Goal: Information Seeking & Learning: Learn about a topic

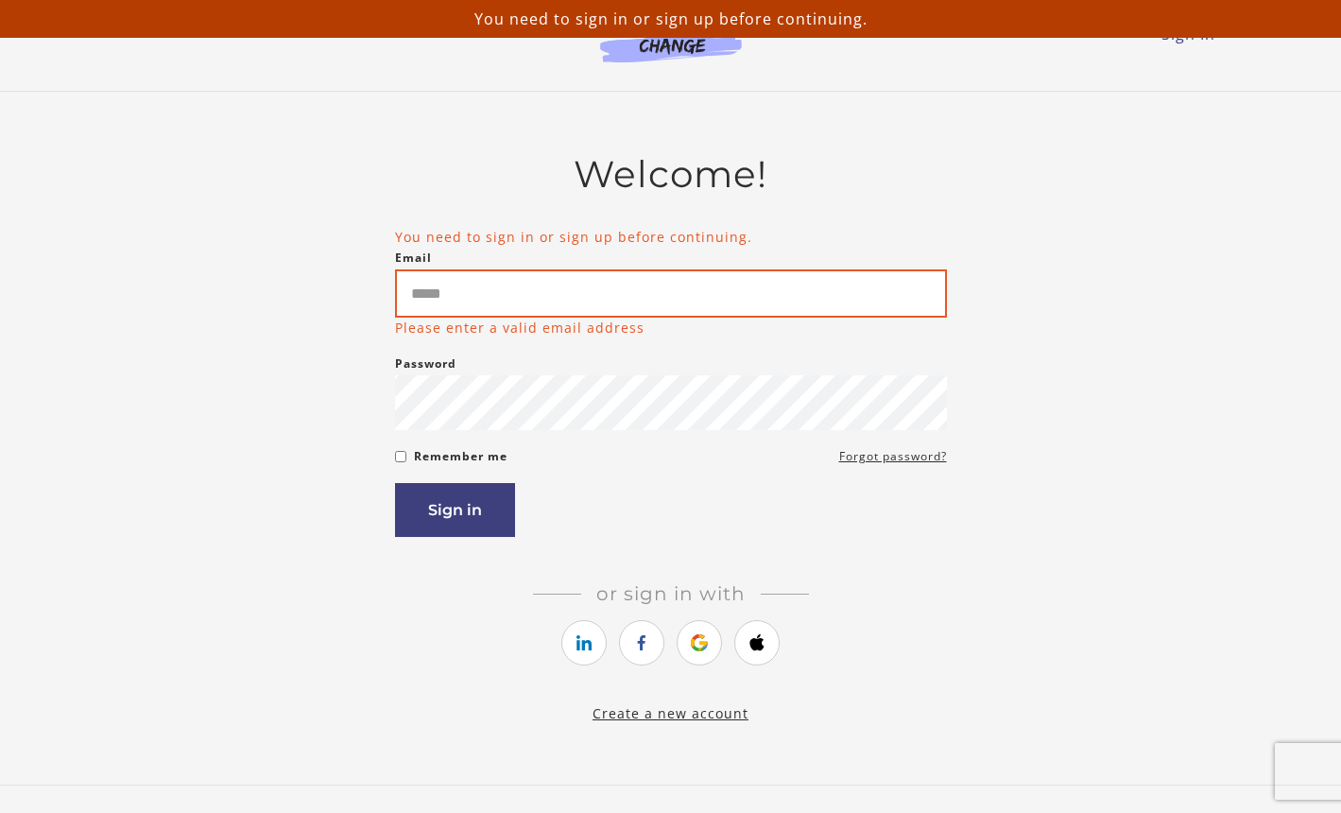
click at [549, 304] on input "Email" at bounding box center [671, 293] width 552 height 48
type input "**********"
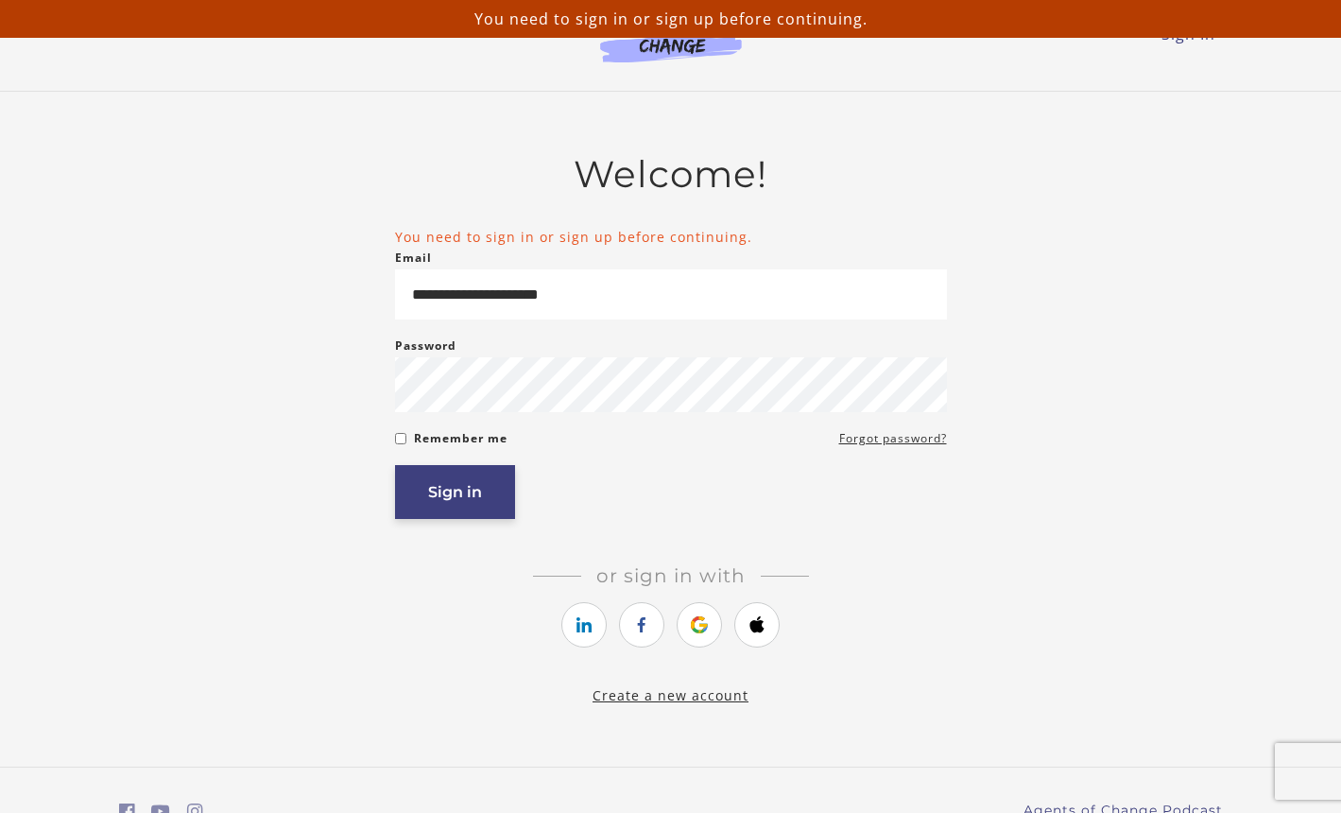
click at [469, 484] on button "Sign in" at bounding box center [455, 492] width 120 height 54
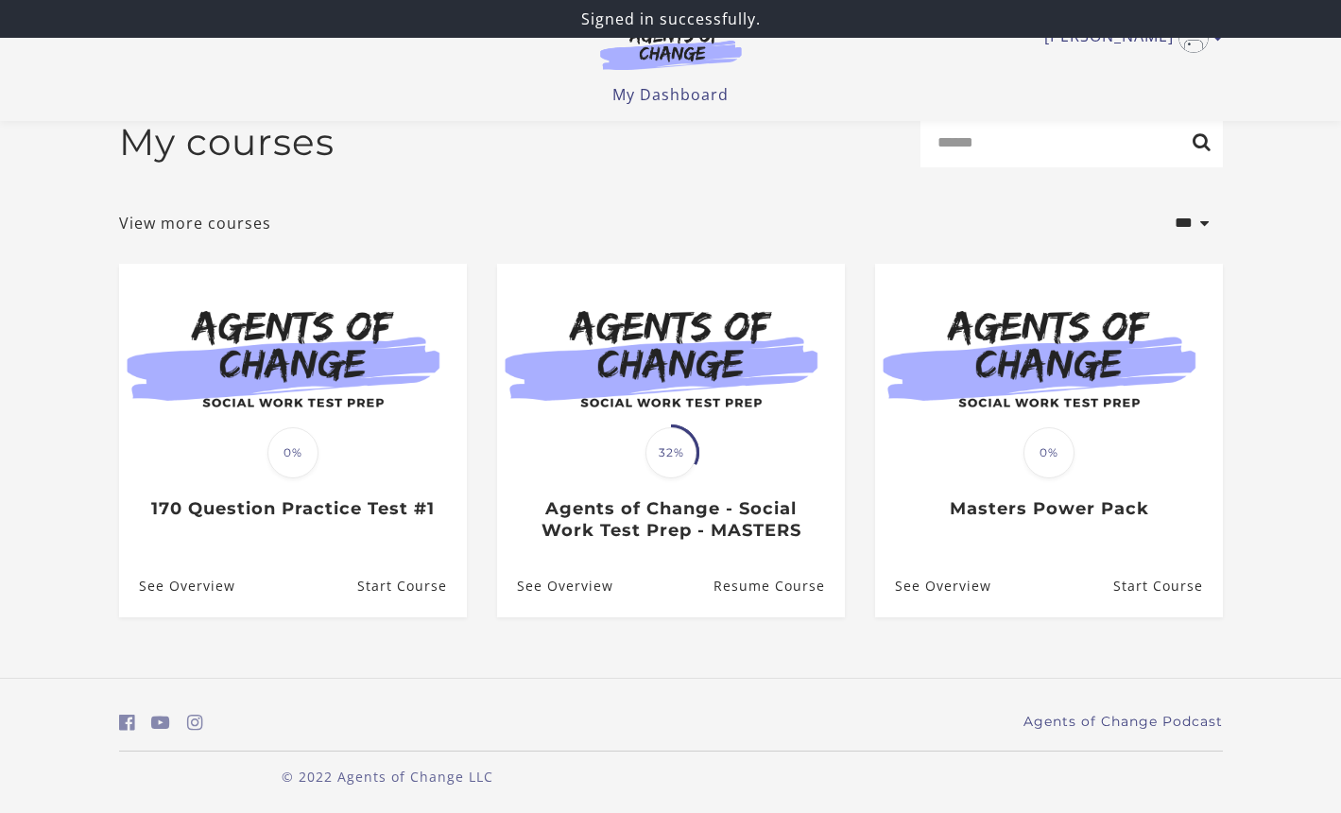
scroll to position [31, 0]
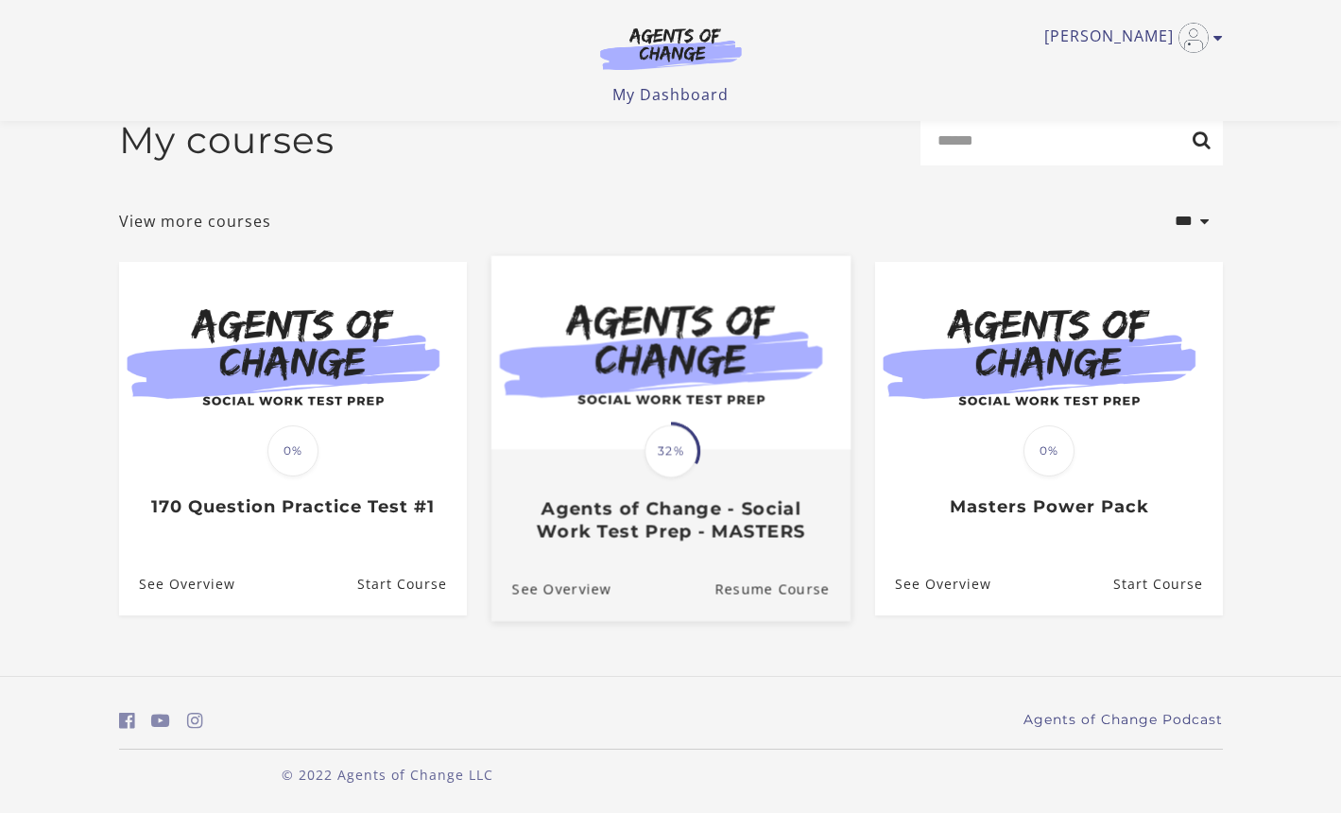
click at [639, 482] on div "Translation missing: en.liquid.partials.dashboard_course_card.progress_descript…" at bounding box center [669, 496] width 359 height 91
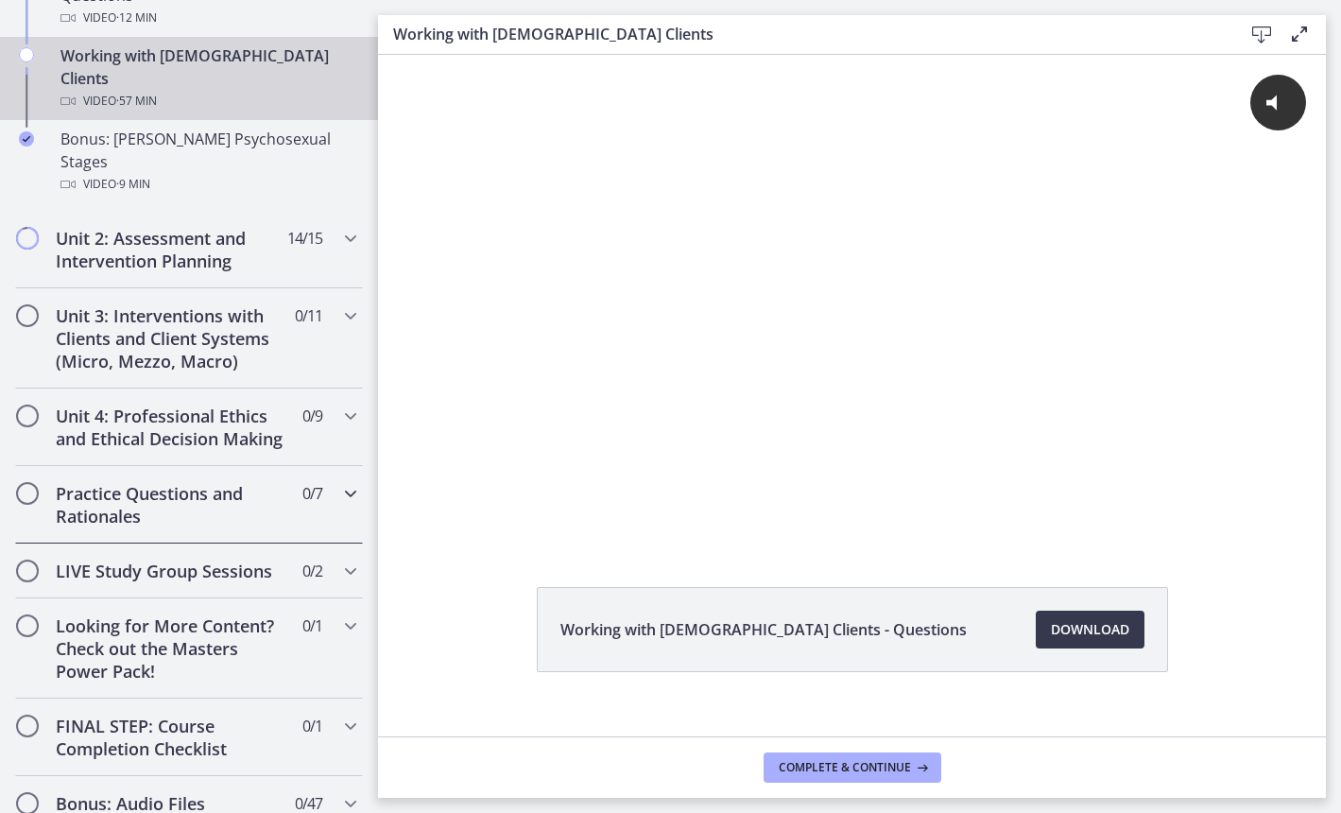
scroll to position [1394, 0]
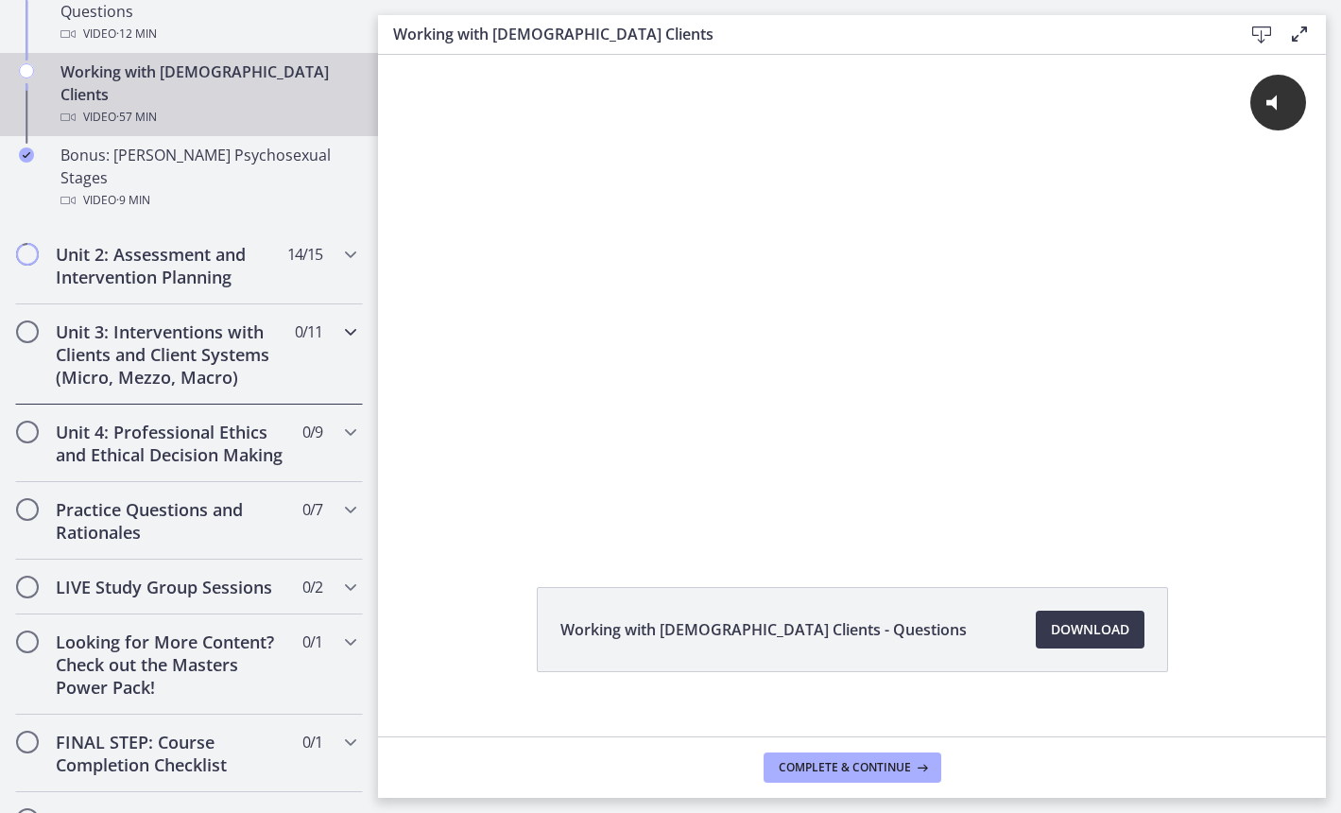
click at [345, 320] on icon "Chapters" at bounding box center [350, 331] width 23 height 23
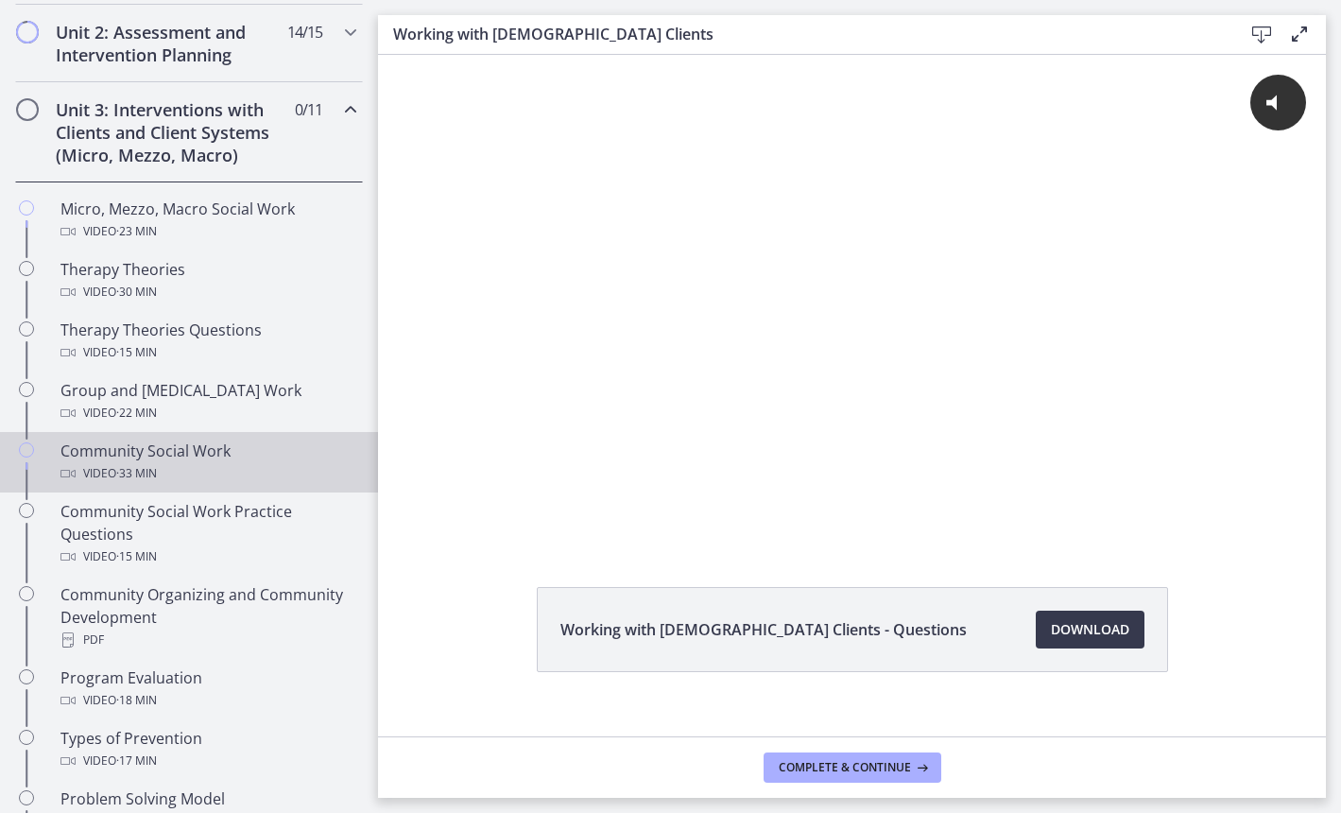
scroll to position [653, 0]
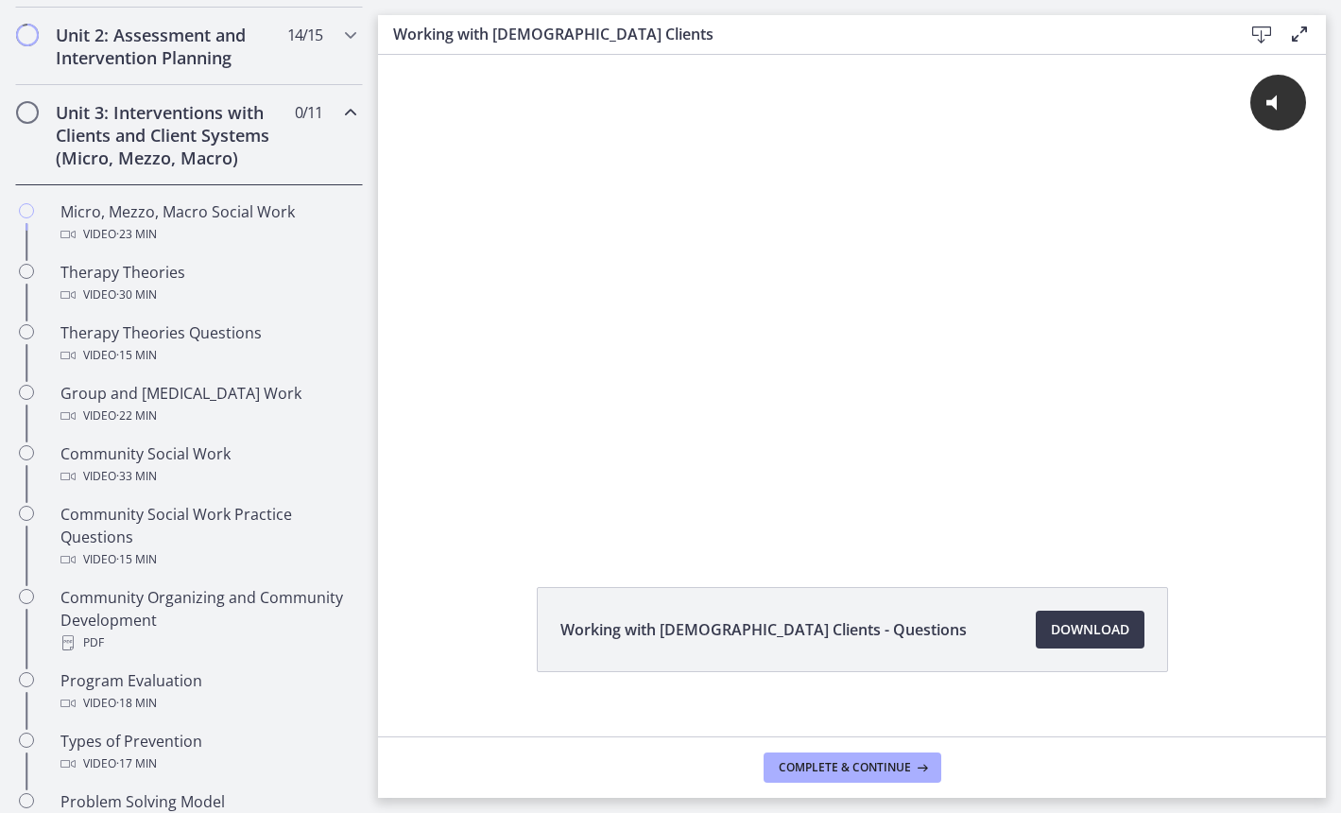
click at [342, 121] on icon "Chapters" at bounding box center [350, 112] width 23 height 23
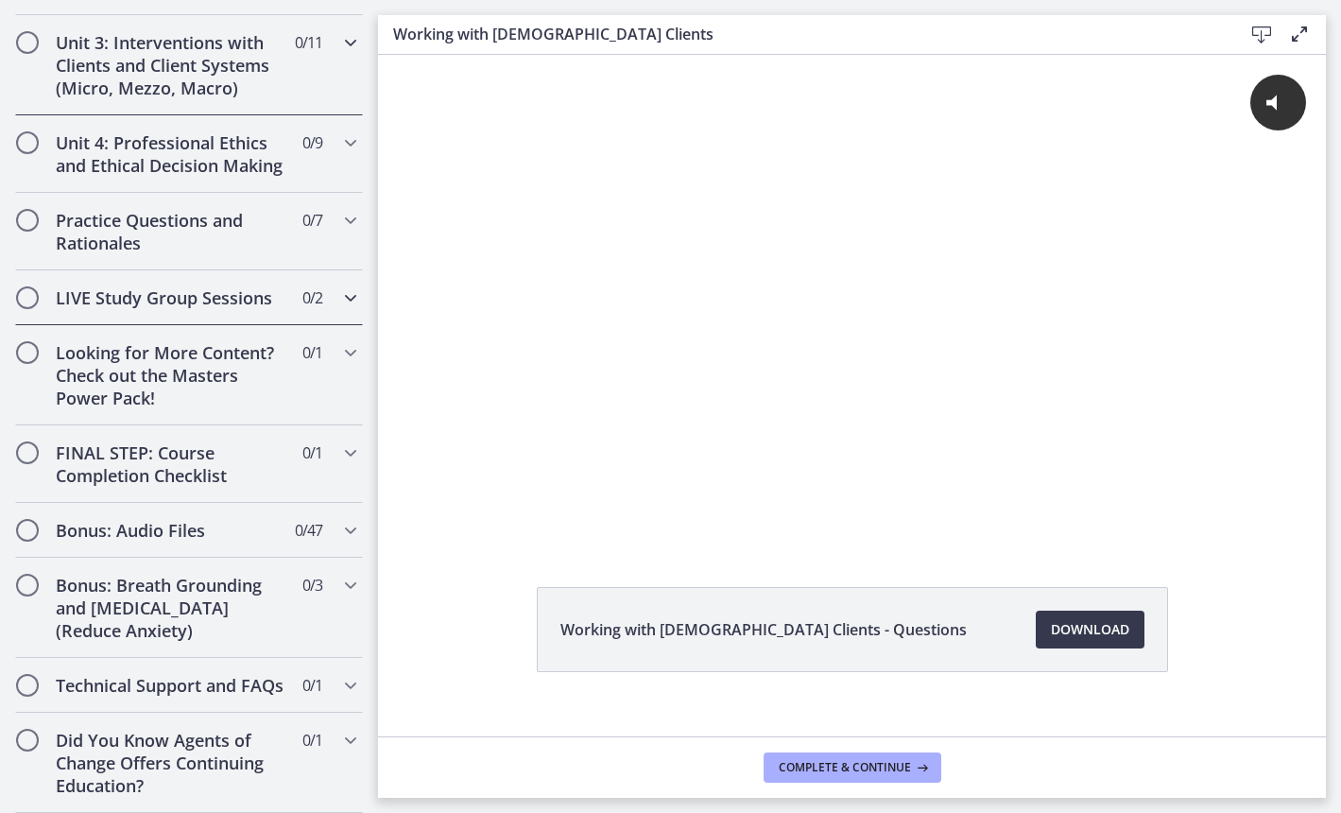
scroll to position [723, 0]
click at [336, 227] on div "Practice Questions and Rationales 0 / 7 Completed" at bounding box center [189, 231] width 348 height 77
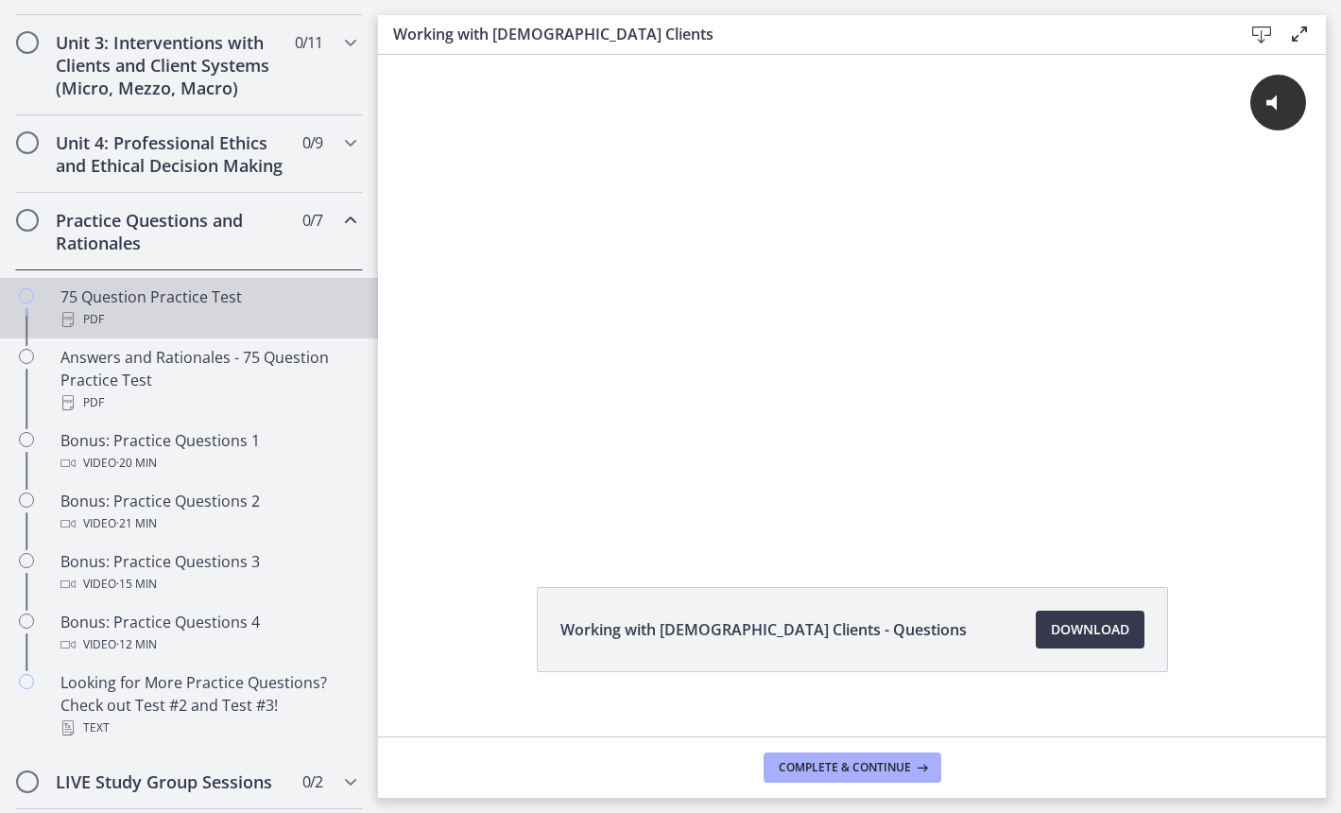
click at [243, 311] on div "PDF" at bounding box center [207, 319] width 295 height 23
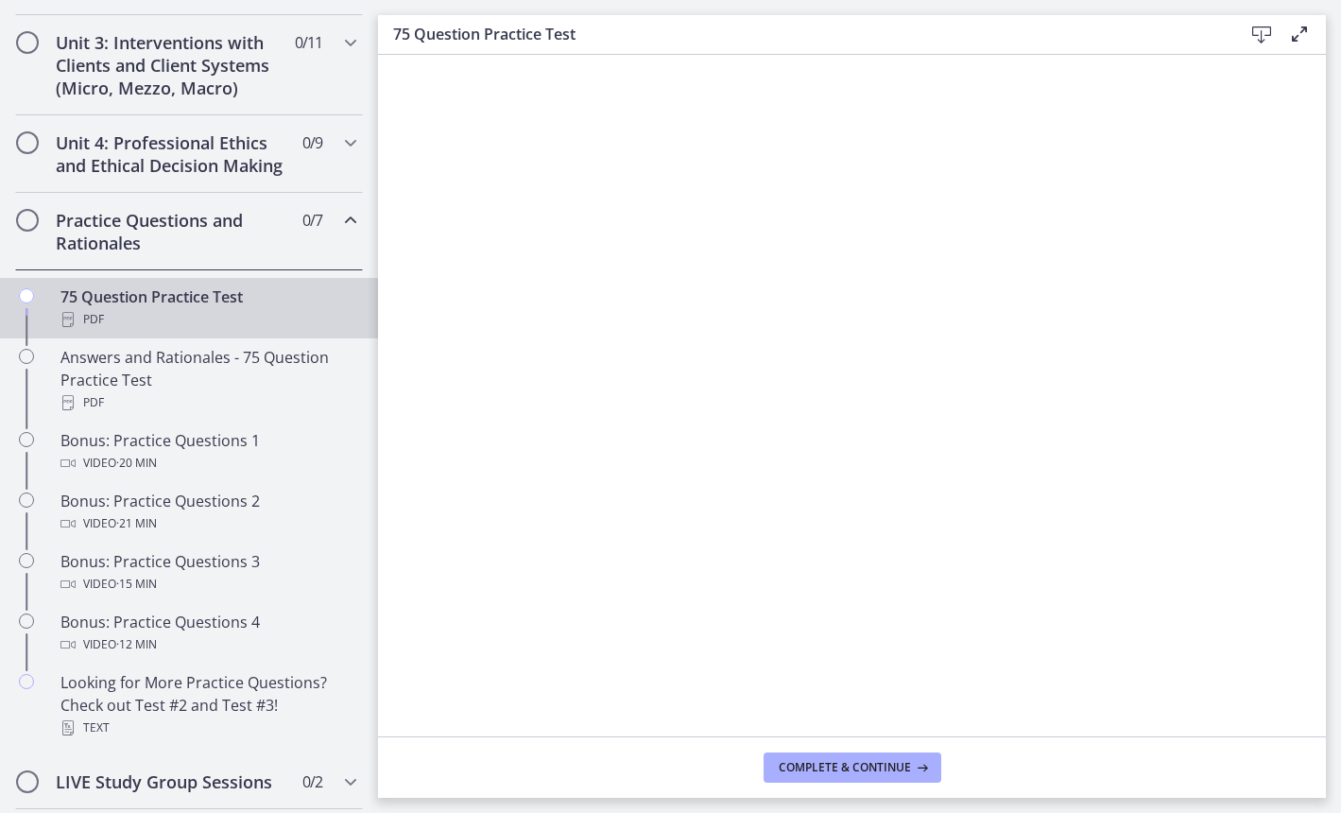
click at [1296, 37] on icon at bounding box center [1299, 34] width 23 height 23
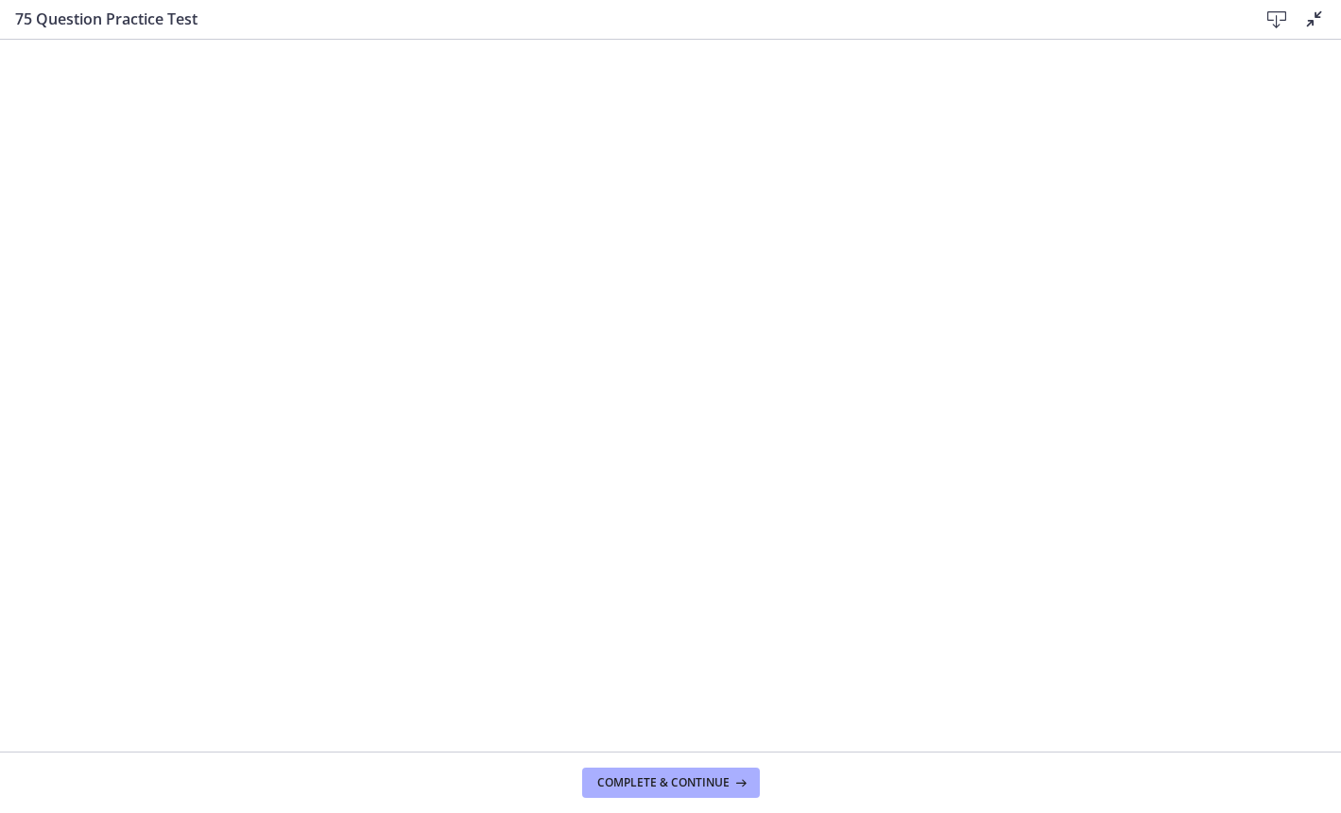
click at [1274, 21] on icon at bounding box center [1276, 20] width 23 height 23
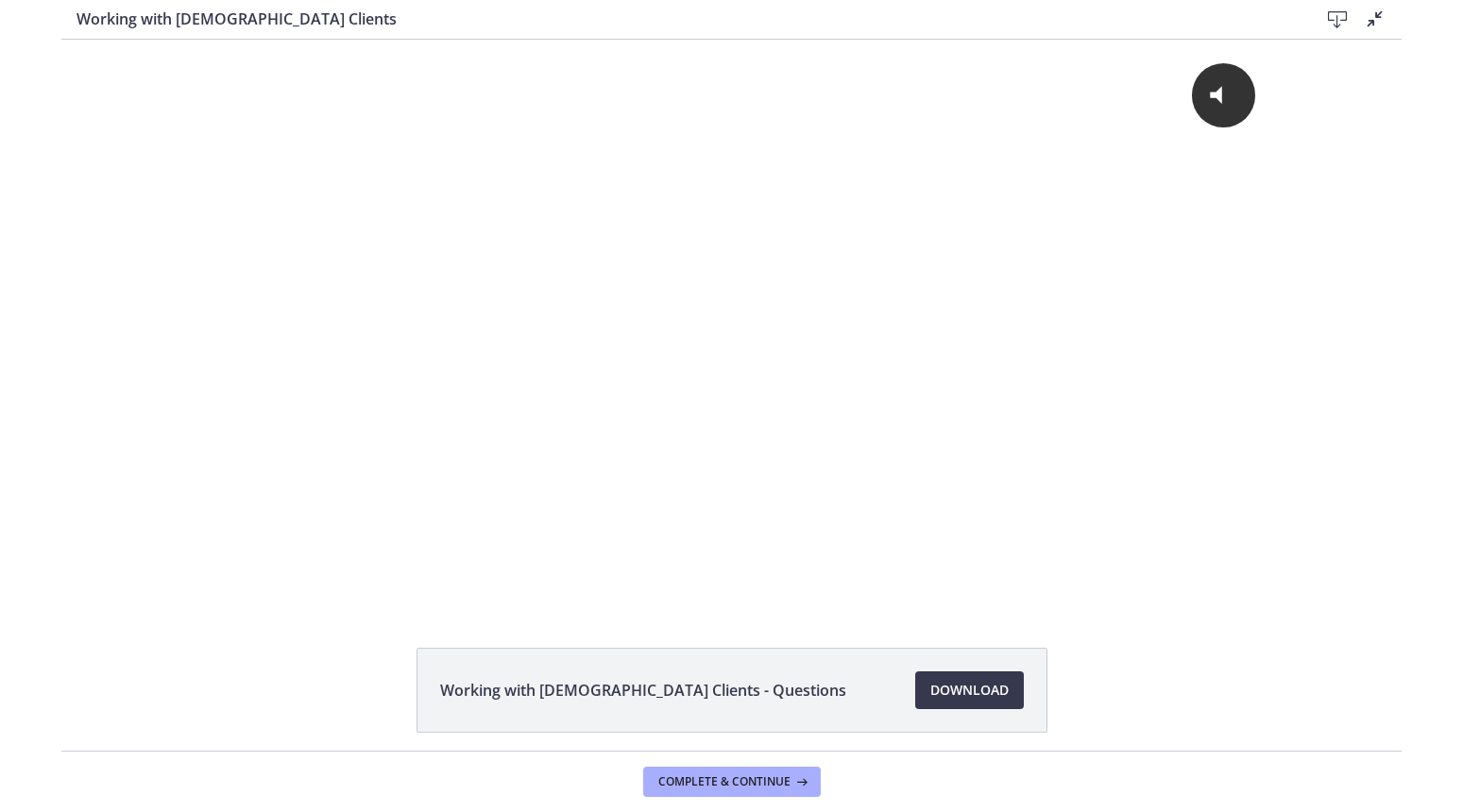
scroll to position [65, 0]
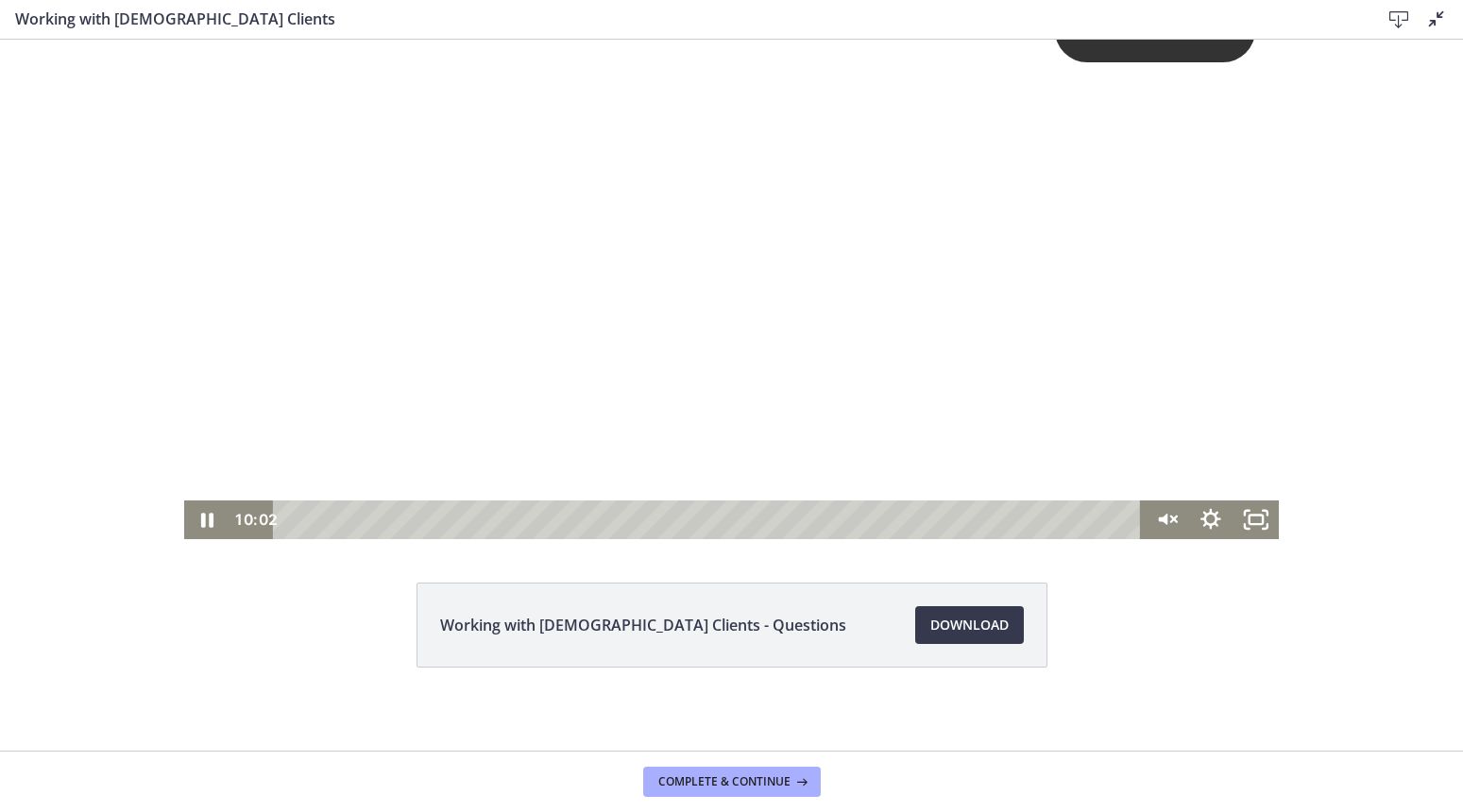
click at [214, 97] on div "Click for sound @keyframes VOLUME_SMALL_WAVE_FLASH { 0% { opacity: 0; } 33% { o…" at bounding box center [732, 237] width 1095 height 525
click at [248, 121] on div at bounding box center [732, 256] width 1095 height 564
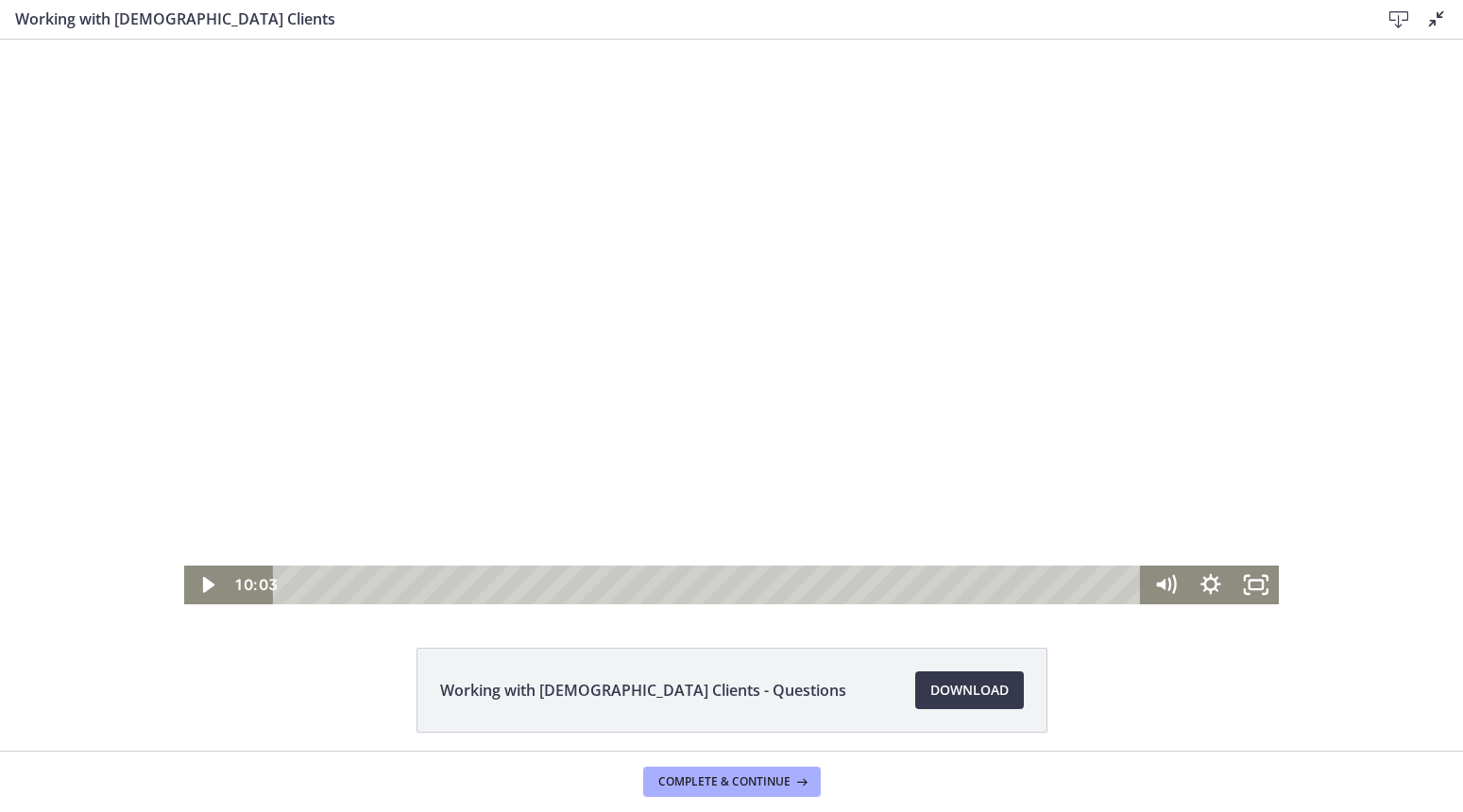
scroll to position [0, 0]
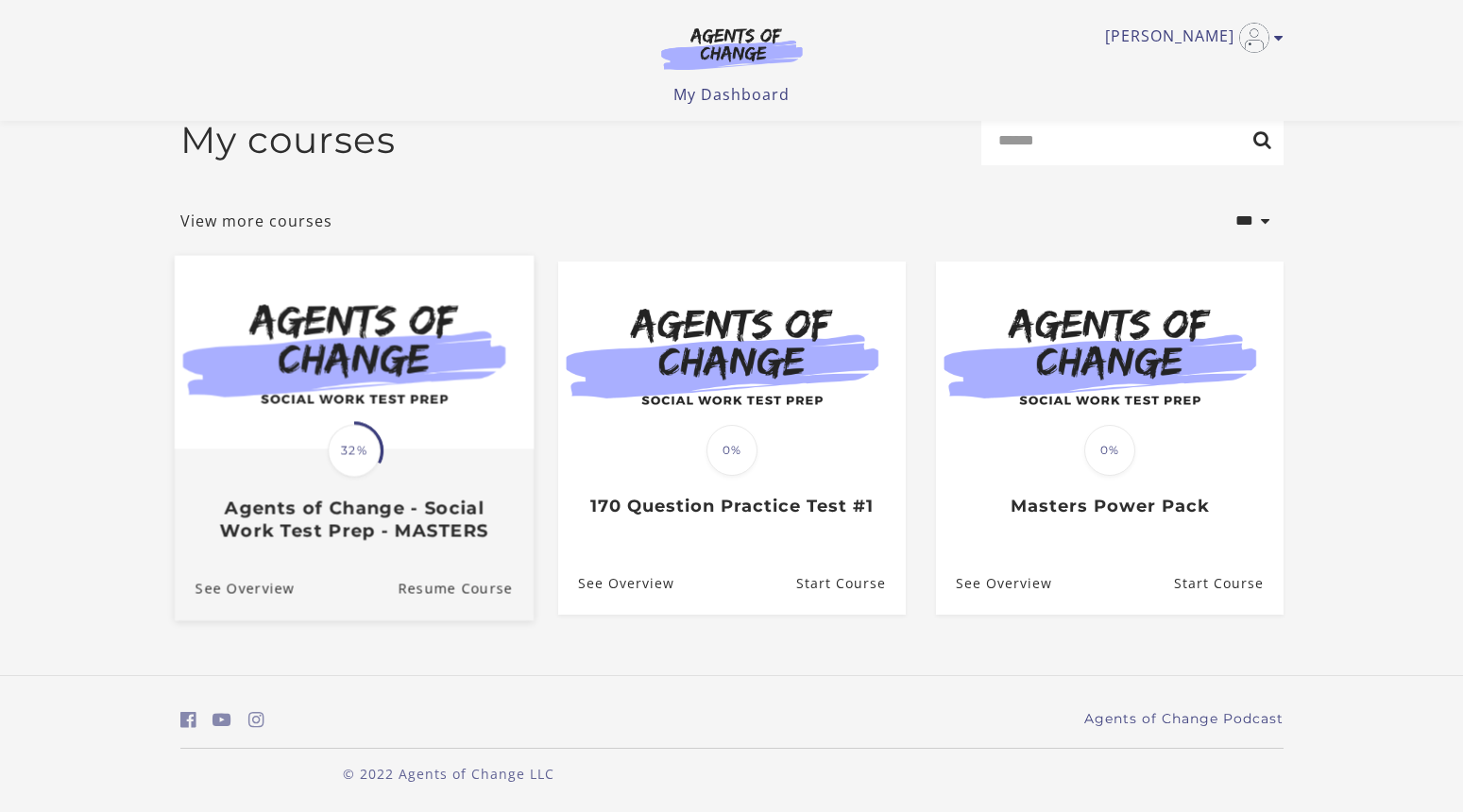
scroll to position [34, 0]
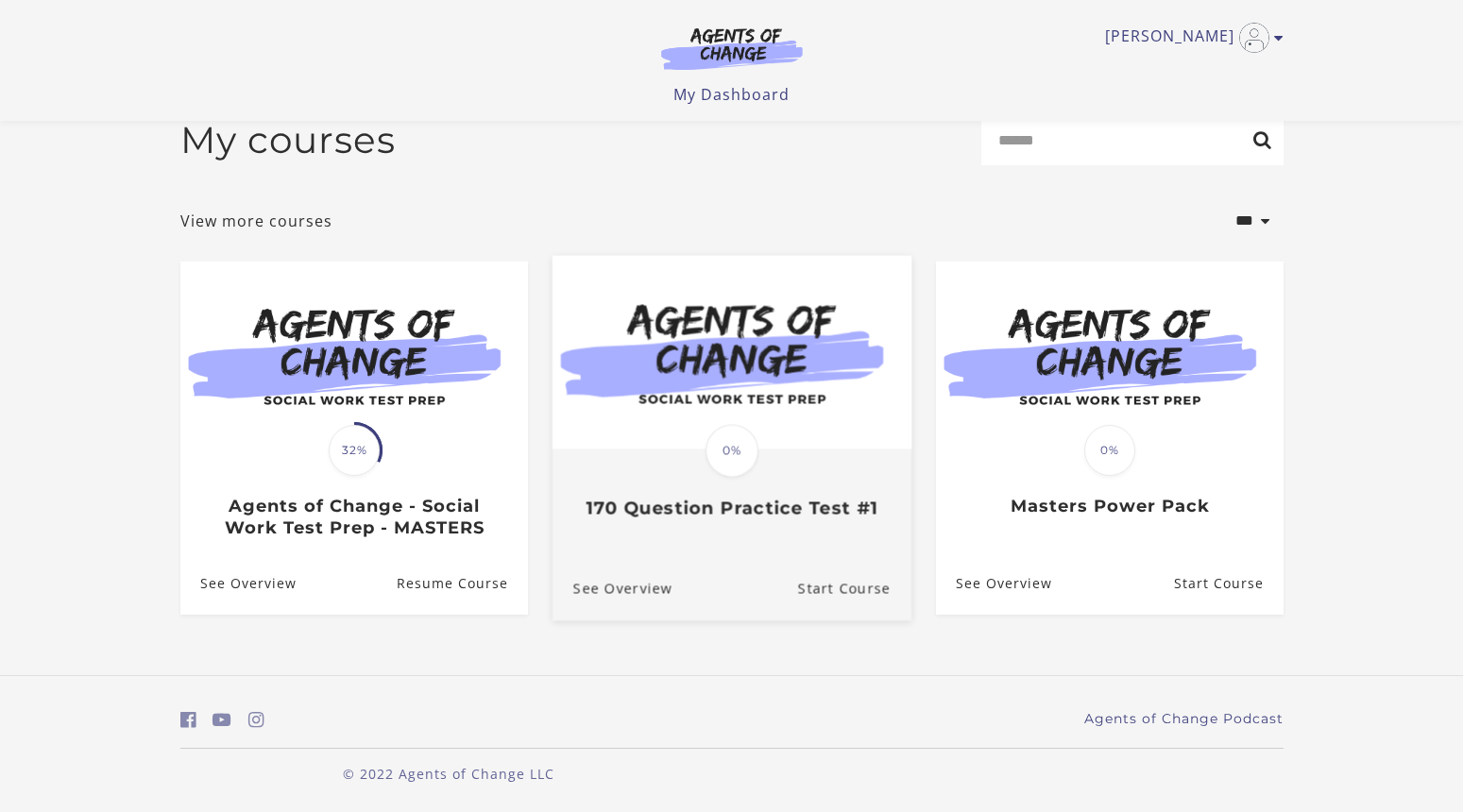
click at [712, 429] on div "Translation missing: en.liquid.partials.dashboard_course_card.progress_descript…" at bounding box center [732, 449] width 59 height 59
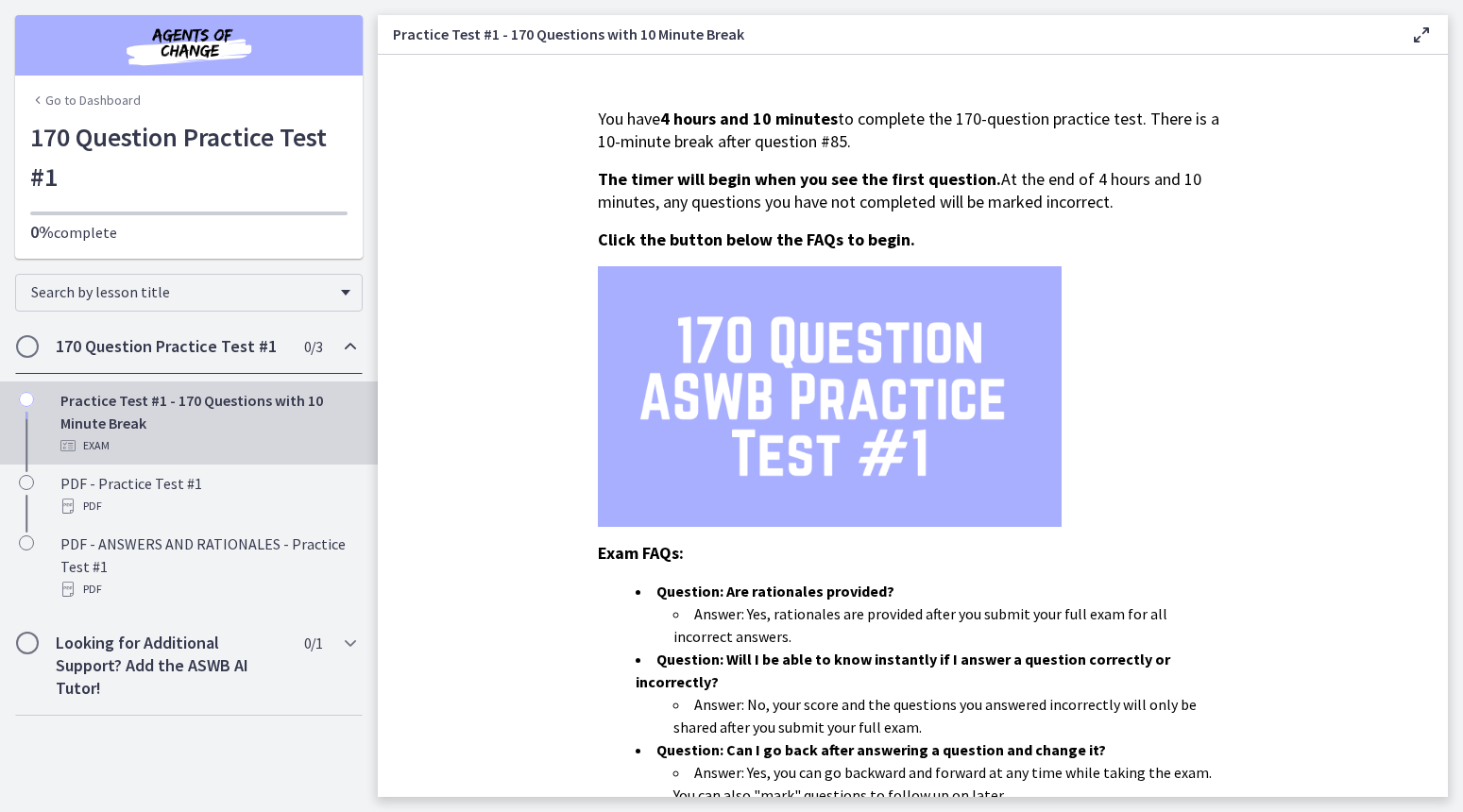
click at [196, 350] on h2 "170 Question Practice Test #1" at bounding box center [171, 346] width 231 height 23
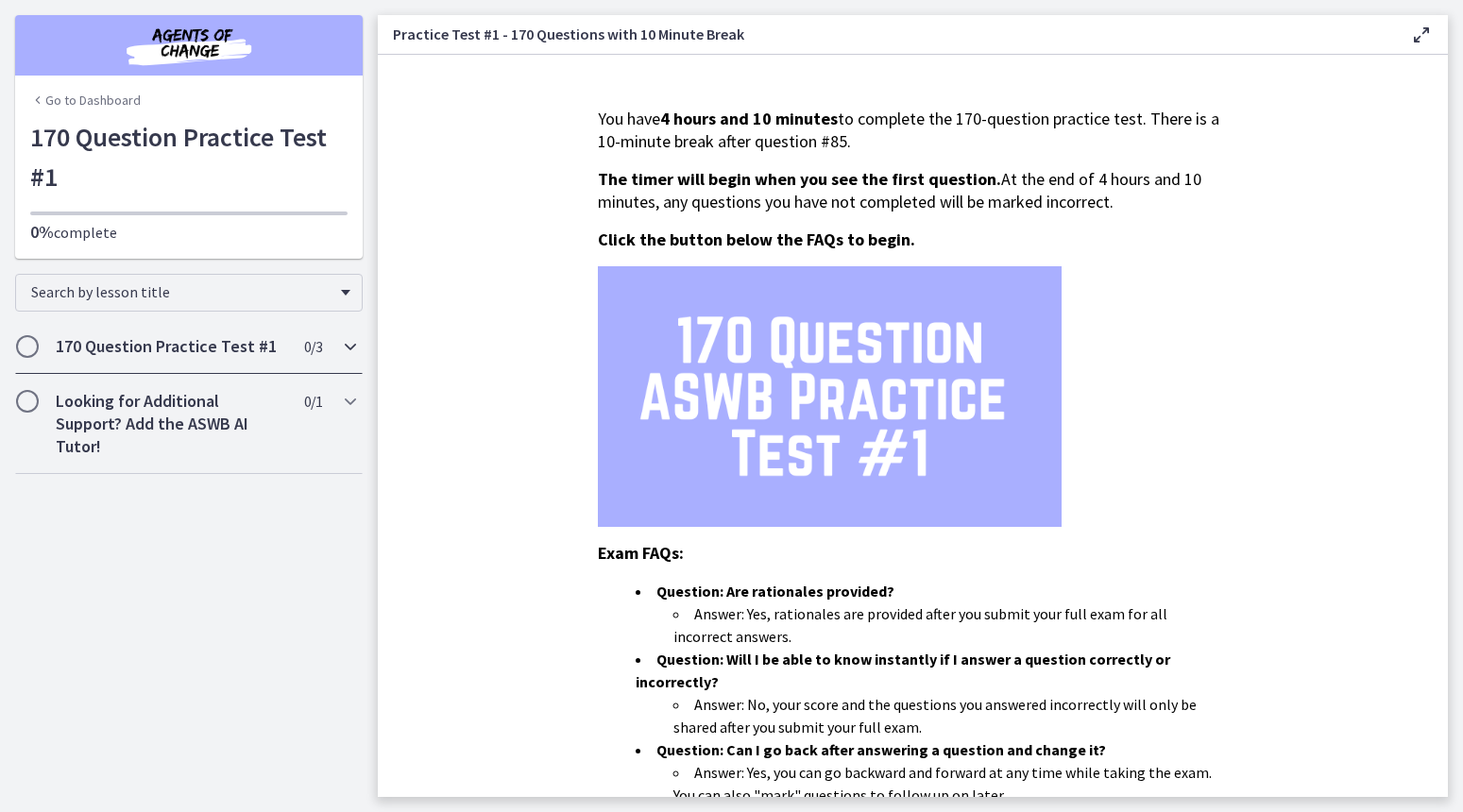
click at [196, 350] on h2 "170 Question Practice Test #1" at bounding box center [171, 346] width 231 height 23
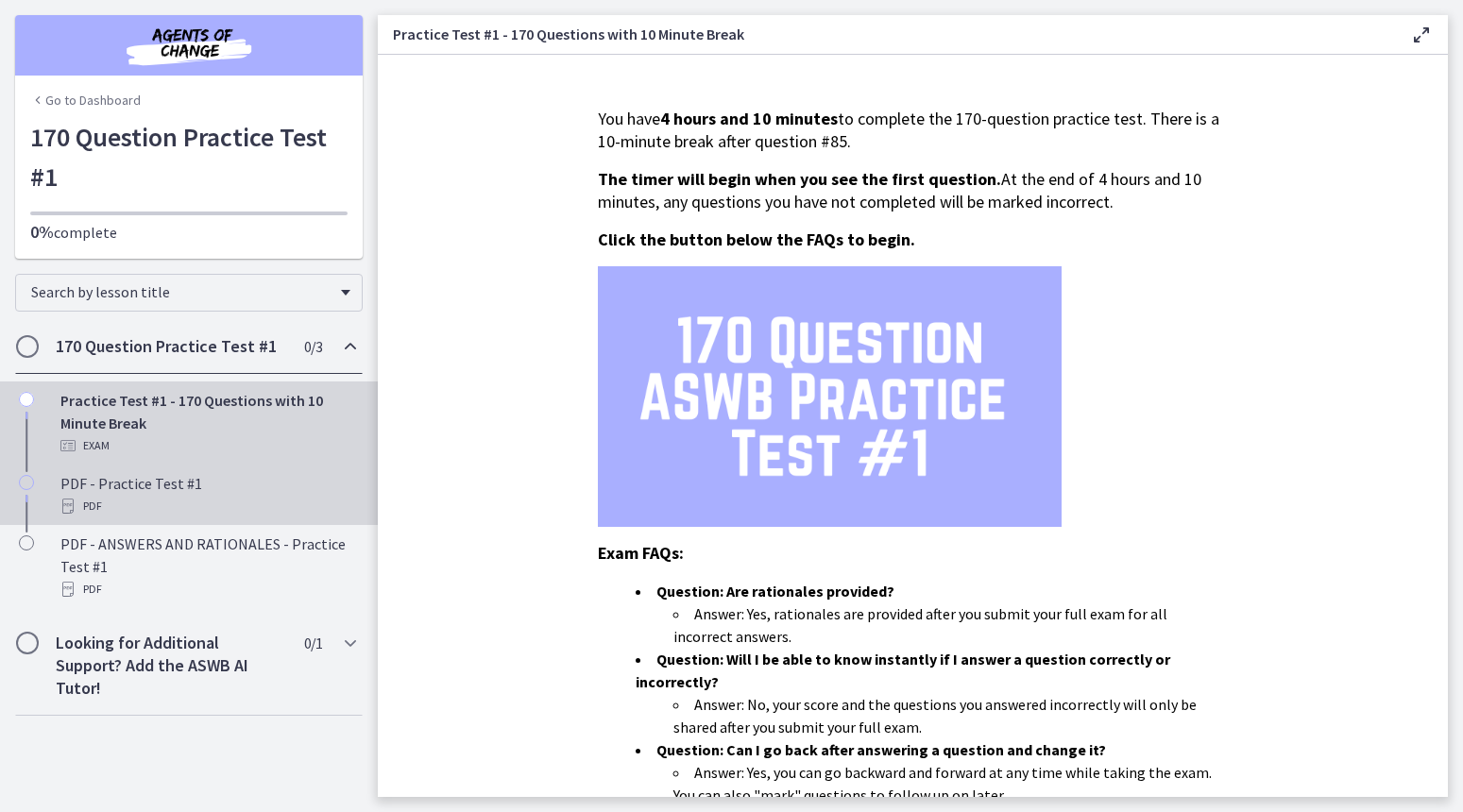
click at [169, 481] on div "PDF - Practice Test #1 PDF" at bounding box center [207, 493] width 295 height 45
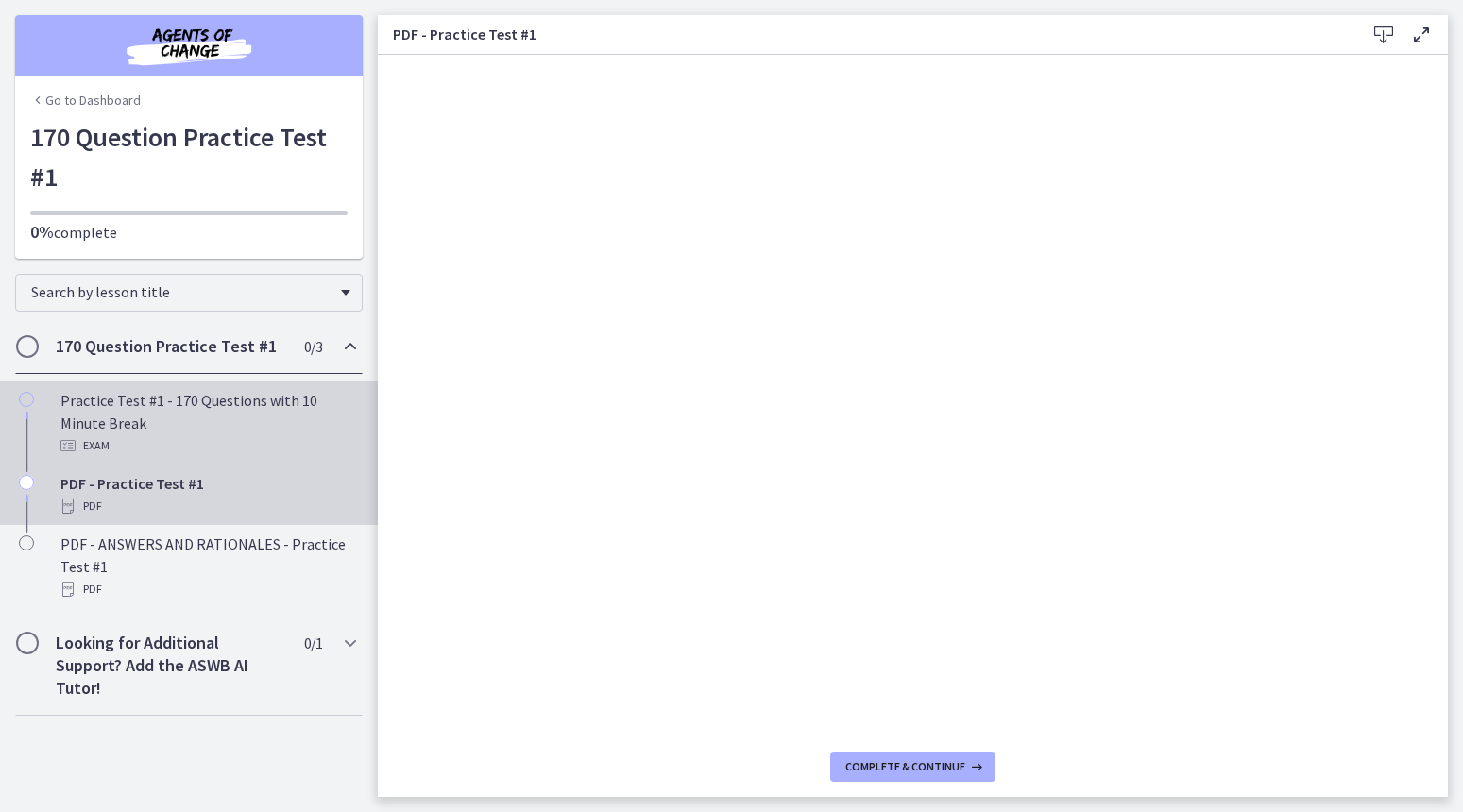
click at [163, 421] on div "Practice Test #1 - 170 Questions with 10 Minute Break Exam" at bounding box center [207, 422] width 295 height 68
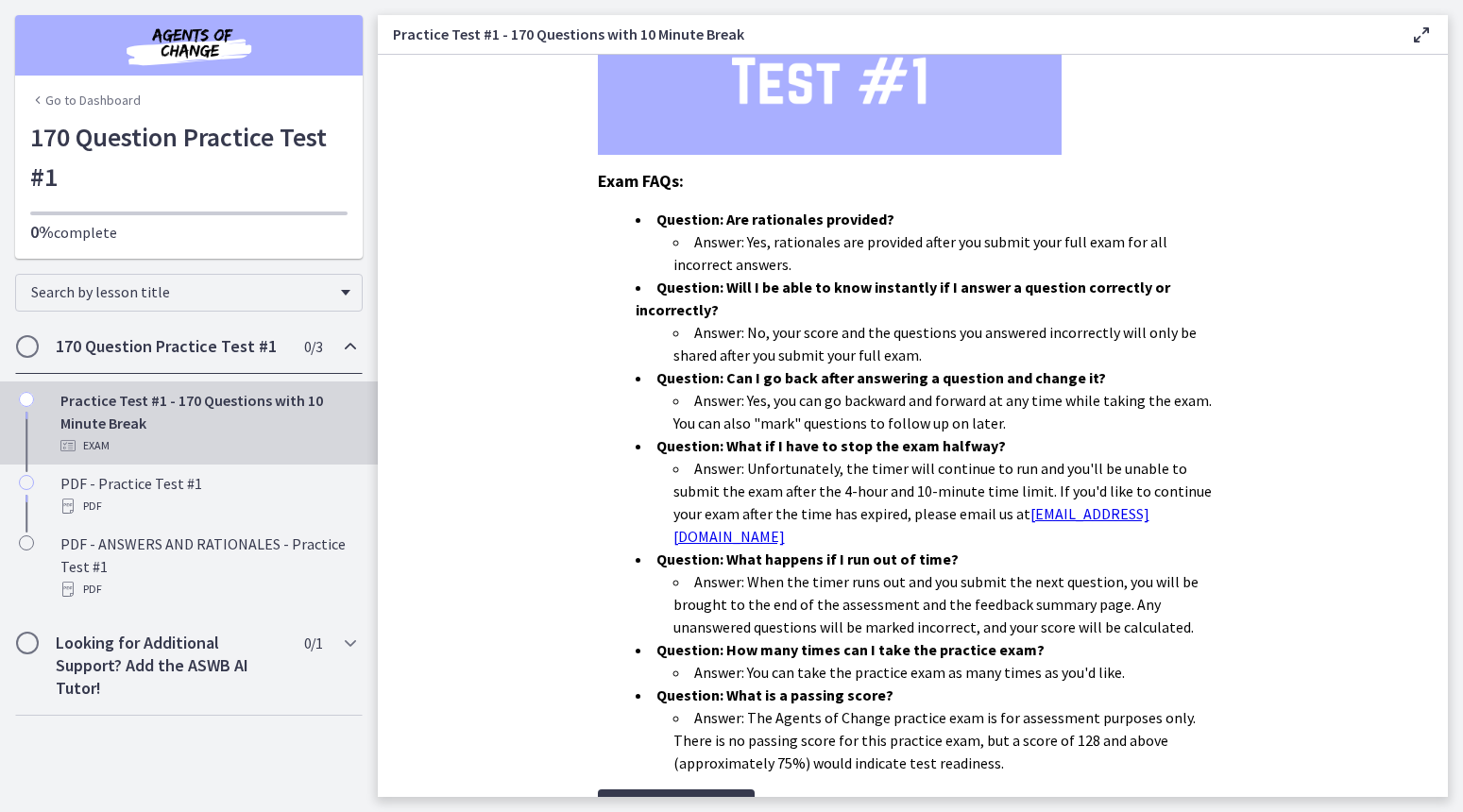
scroll to position [367, 0]
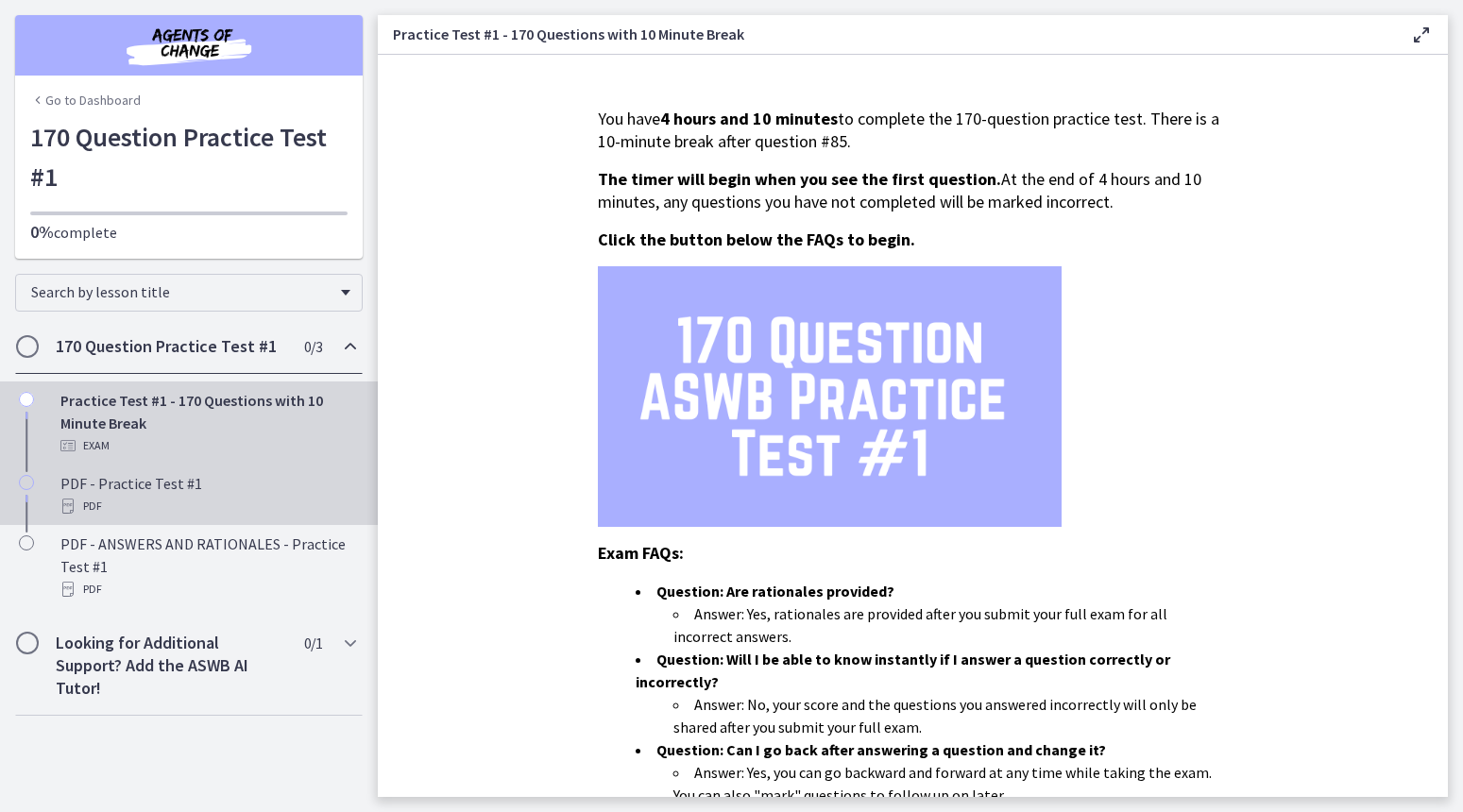
click at [160, 479] on div "PDF - Practice Test #1 PDF" at bounding box center [207, 493] width 295 height 45
